Goal: Obtain resource: Download file/media

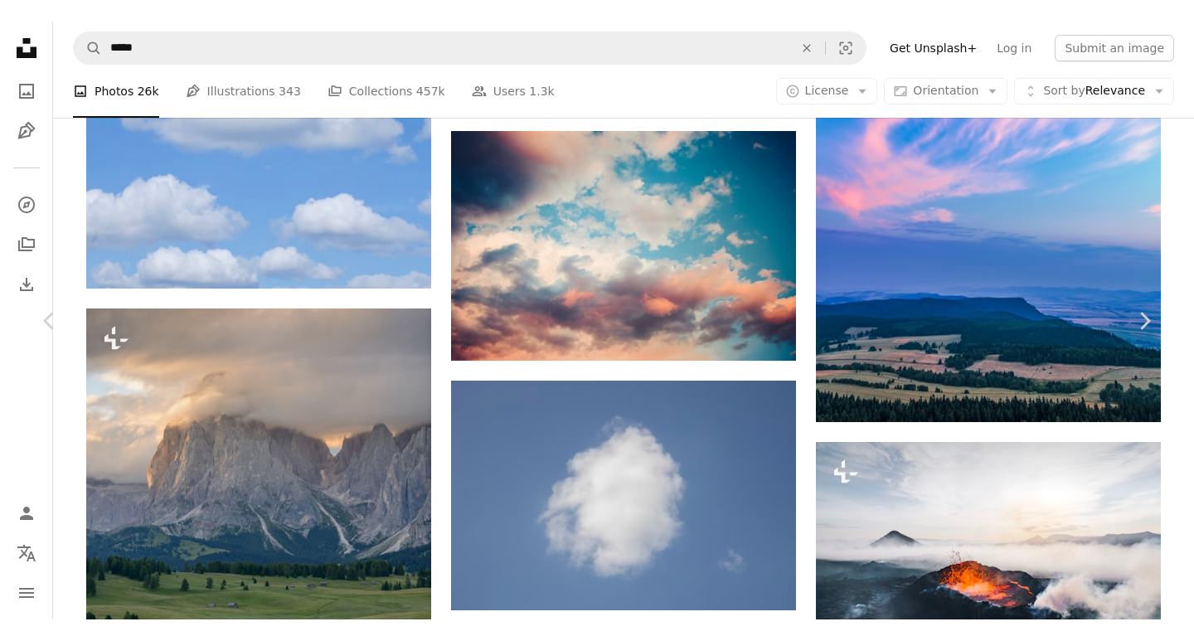
scroll to position [46835, 0]
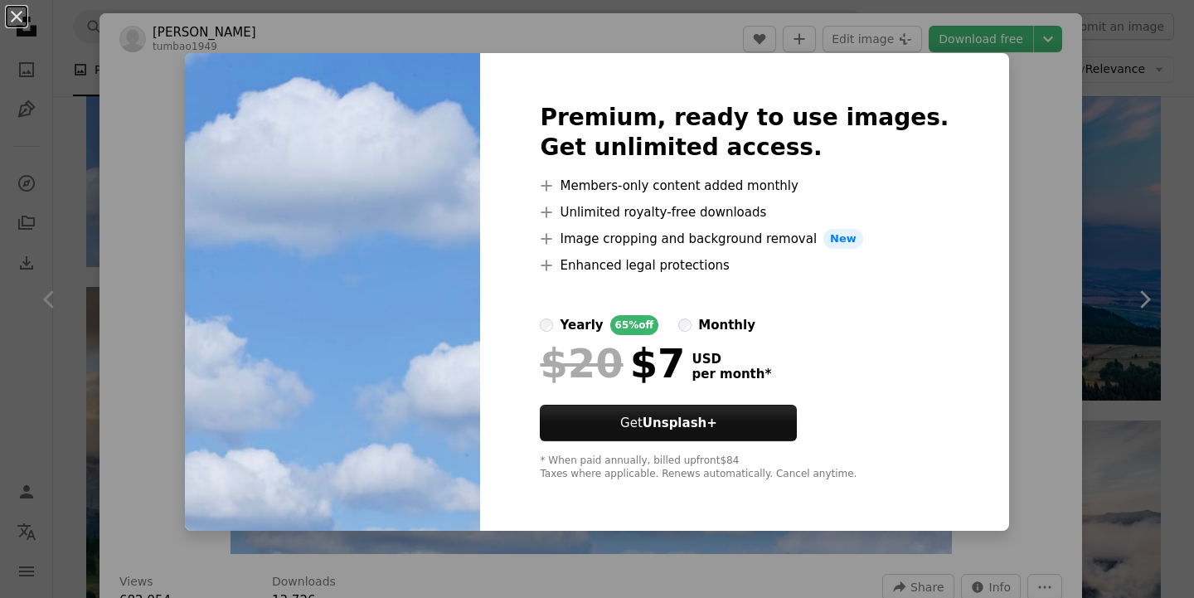
click at [1003, 336] on div "An X shape Premium, ready to use images. Get unlimited access. A plus sign Memb…" at bounding box center [597, 299] width 1194 height 598
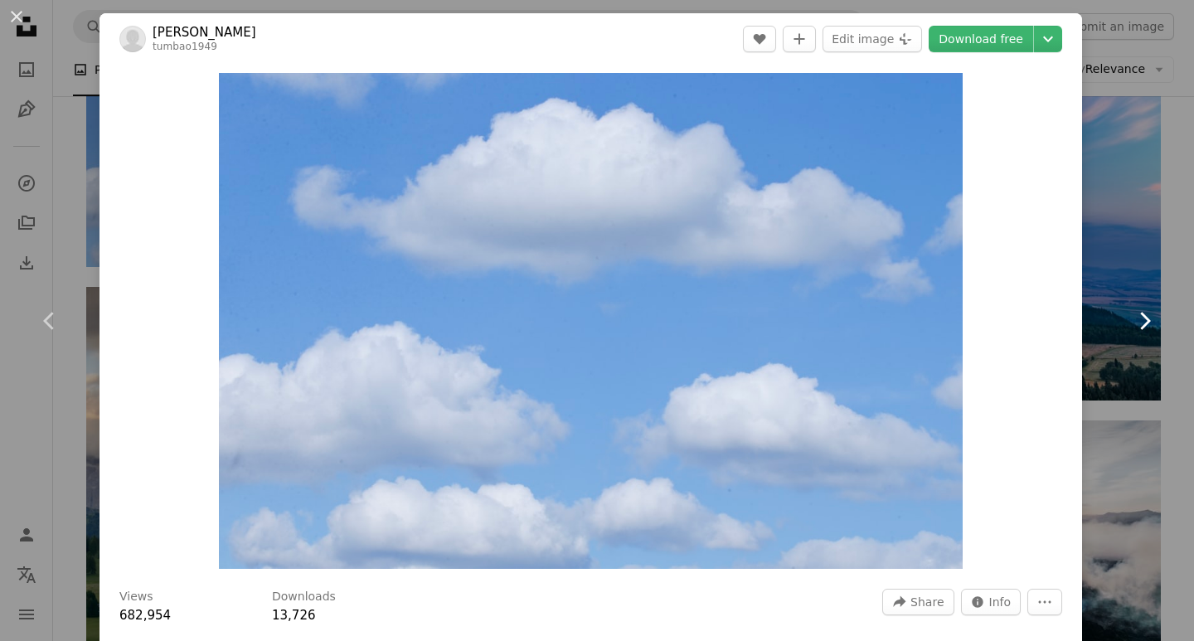
click at [1140, 318] on icon at bounding box center [1145, 320] width 11 height 17
click at [1131, 319] on icon "Chevron right" at bounding box center [1144, 321] width 27 height 27
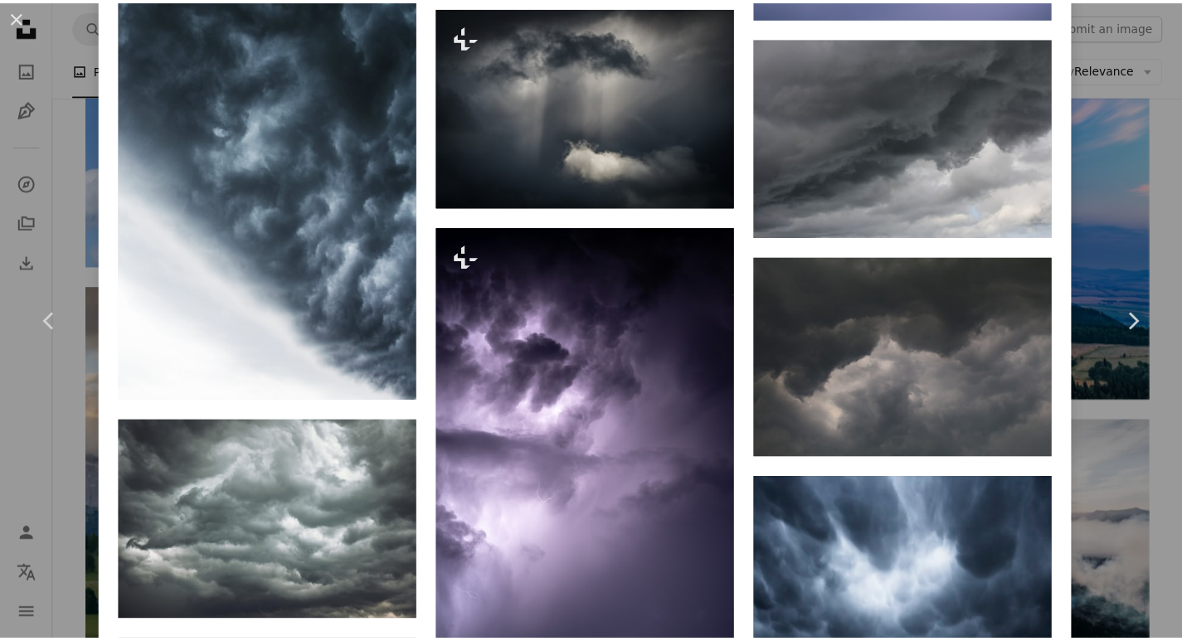
scroll to position [1367, 0]
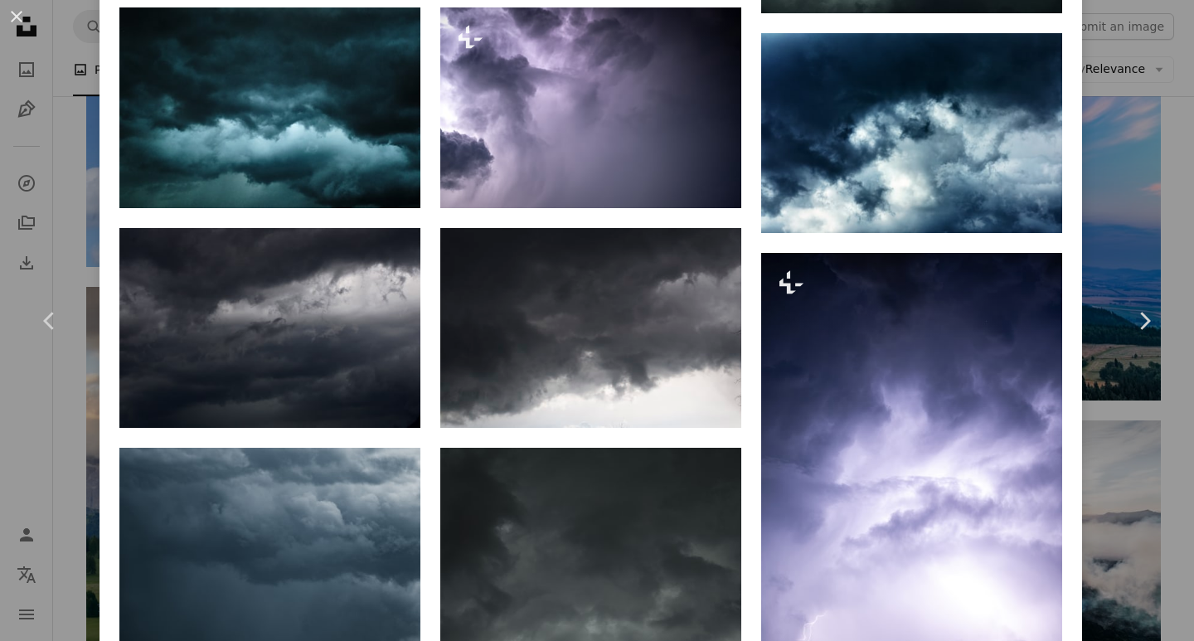
click at [1118, 143] on div "An X shape Chevron left Chevron right [PERSON_NAME] A heart A plus sign Edit im…" at bounding box center [597, 320] width 1194 height 641
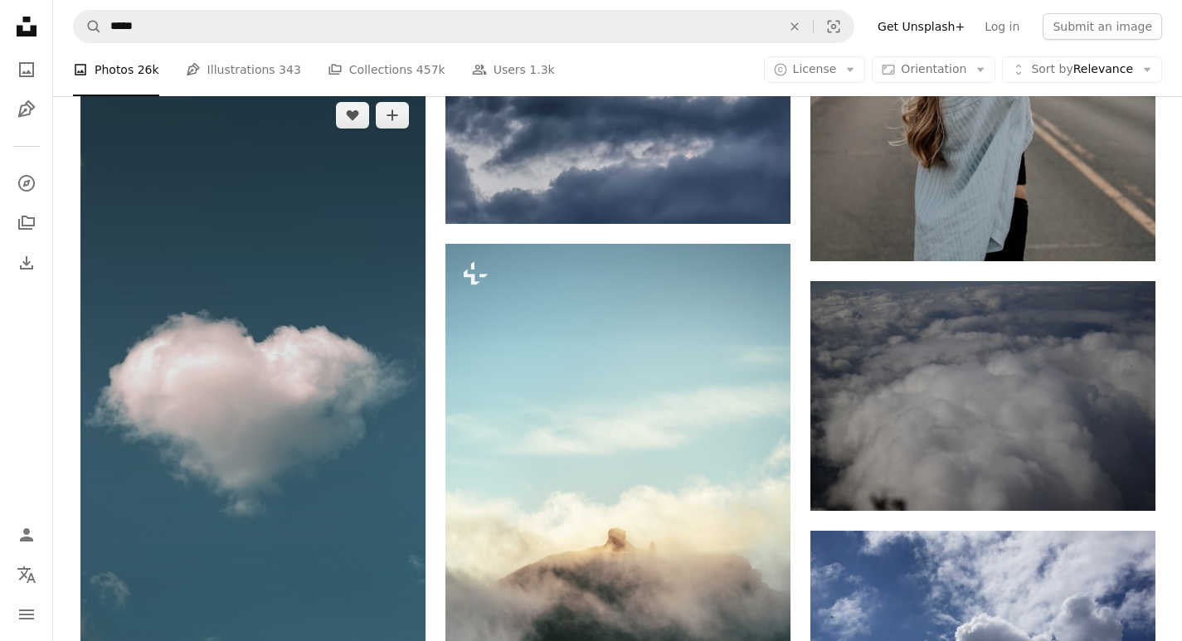
scroll to position [76070, 0]
